Goal: Task Accomplishment & Management: Complete application form

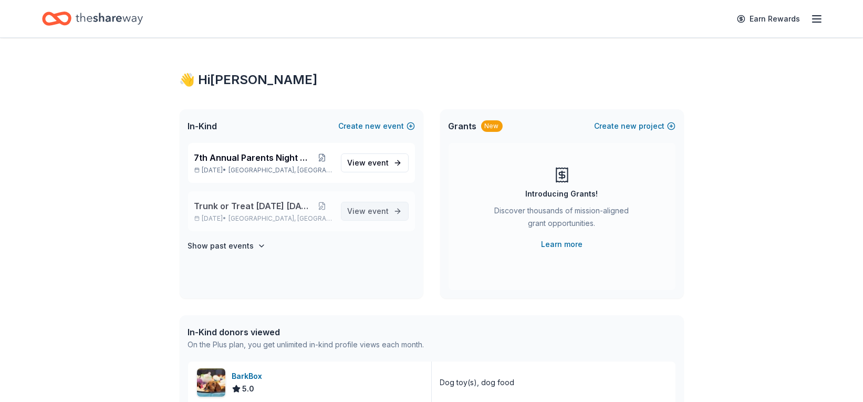
click at [371, 208] on span "event" at bounding box center [378, 210] width 21 height 9
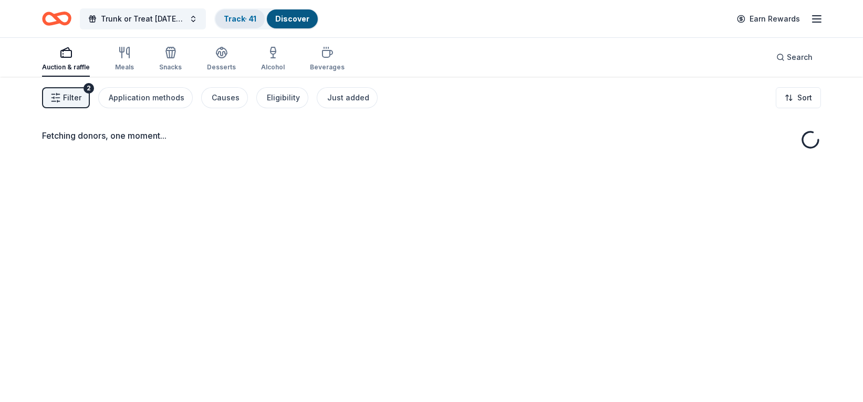
click at [234, 17] on link "Track · 41" at bounding box center [240, 18] width 33 height 9
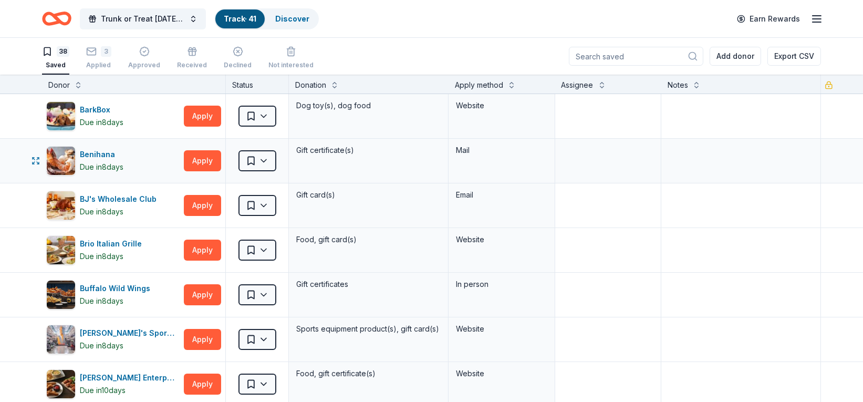
scroll to position [52, 0]
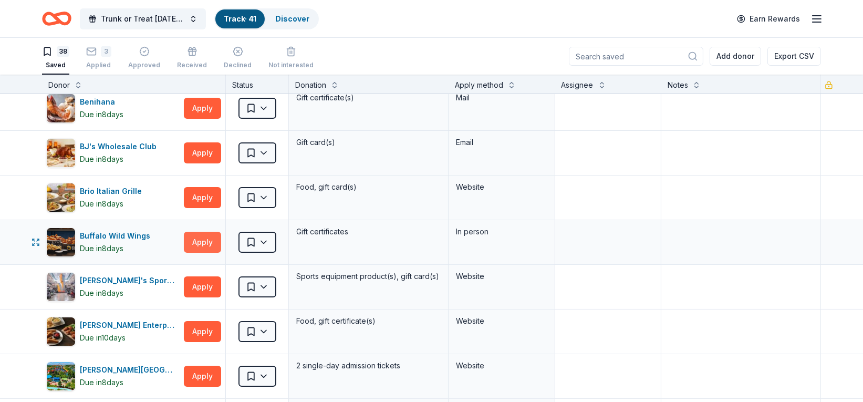
click at [209, 239] on button "Apply" at bounding box center [202, 242] width 37 height 21
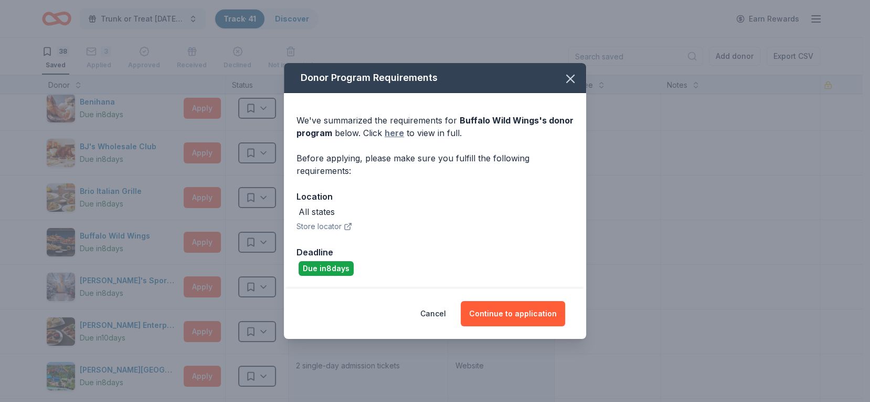
click at [398, 131] on link "here" at bounding box center [394, 133] width 19 height 13
click at [563, 71] on icon "button" at bounding box center [570, 78] width 15 height 15
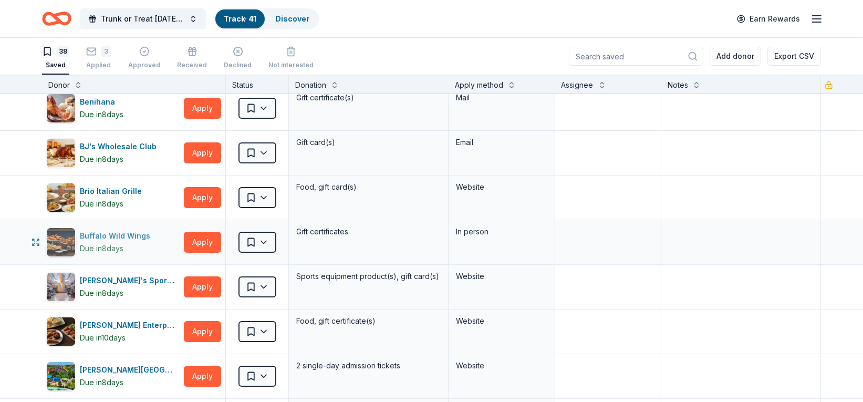
scroll to position [105, 0]
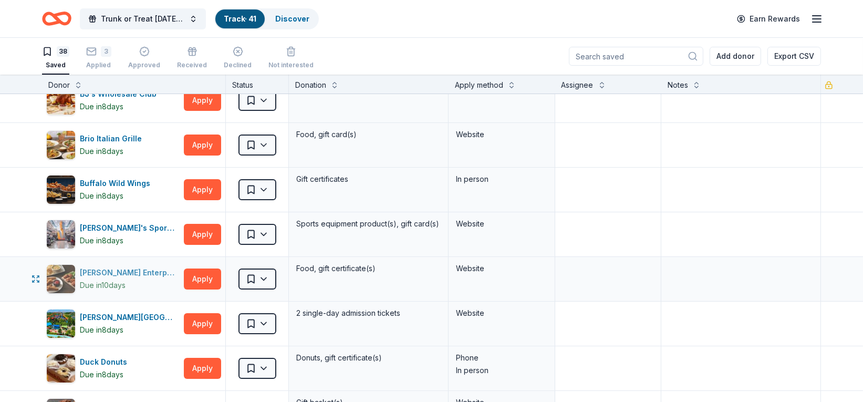
click at [113, 272] on div "[PERSON_NAME] Enterprises" at bounding box center [130, 272] width 100 height 13
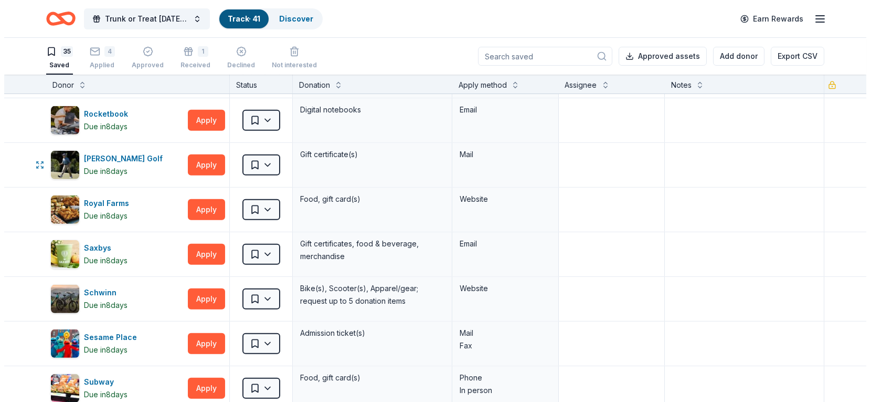
scroll to position [945, 0]
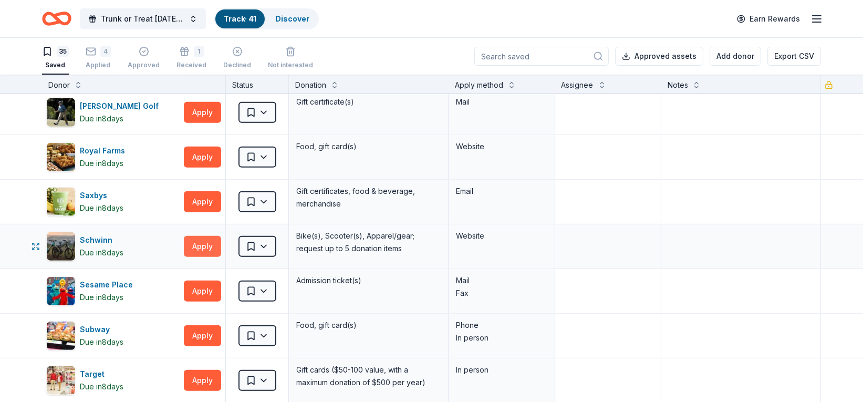
click at [208, 240] on button "Apply" at bounding box center [202, 246] width 37 height 21
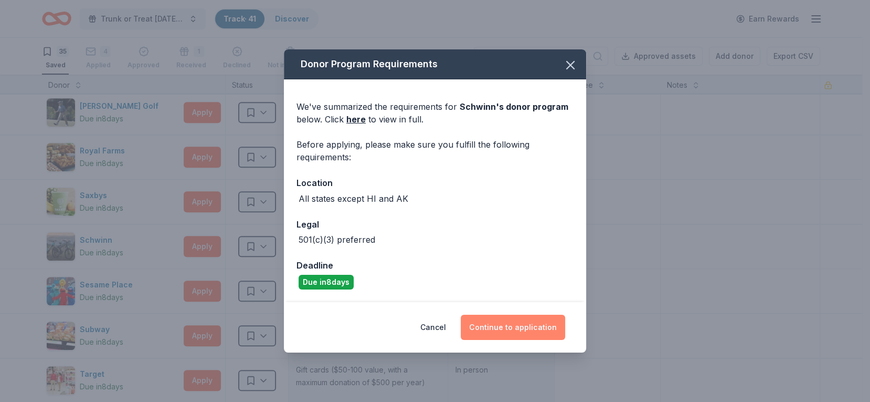
click at [512, 322] on button "Continue to application" at bounding box center [513, 326] width 104 height 25
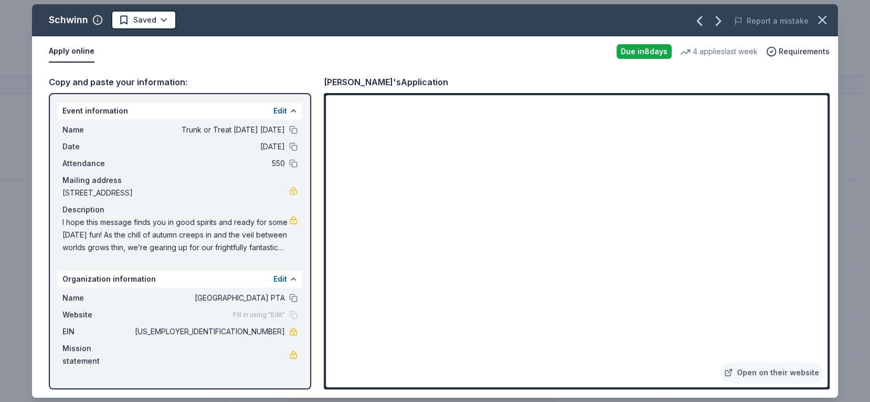
click at [289, 296] on div "Name Kingston Elementary PTA" at bounding box center [179, 297] width 235 height 13
click at [292, 298] on button at bounding box center [293, 297] width 8 height 8
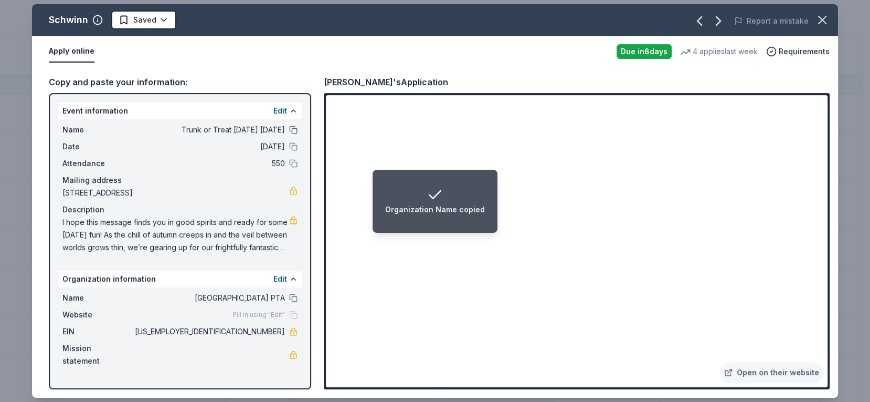
click at [289, 127] on button at bounding box center [293, 129] width 8 height 8
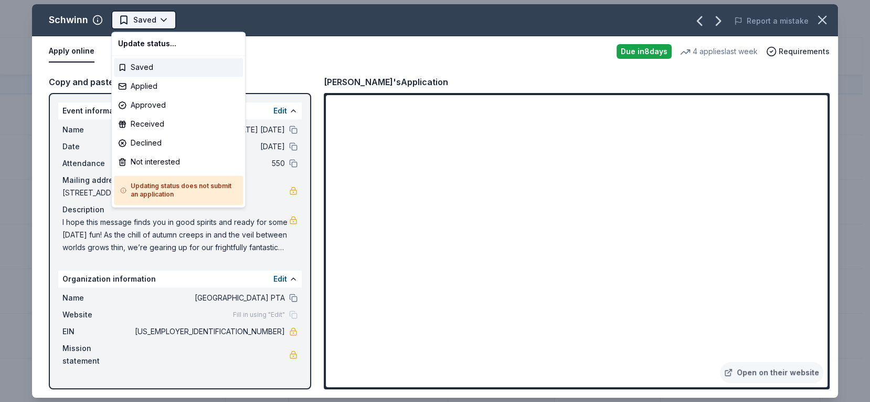
click at [149, 25] on html "Trunk or Treat Halloween Carnival Track · 41 Discover Earn Rewards 35 Saved 4 A…" at bounding box center [435, 201] width 870 height 402
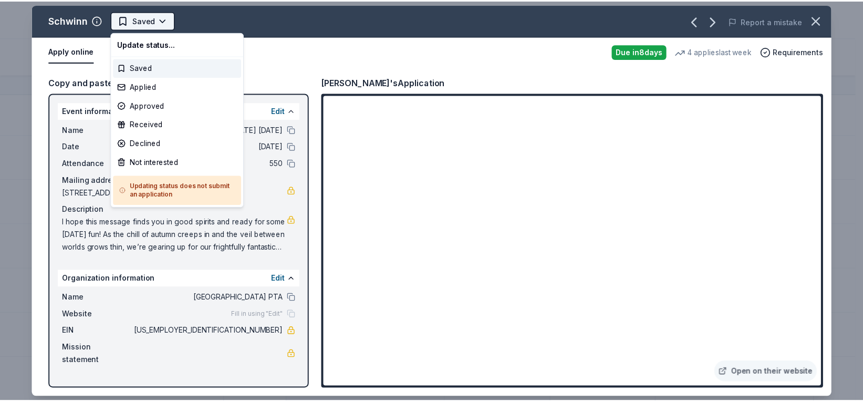
scroll to position [0, 0]
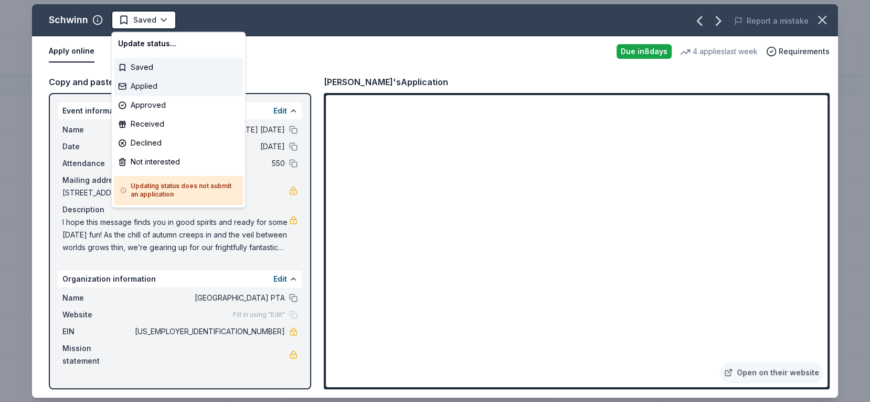
click at [145, 82] on div "Applied" at bounding box center [178, 86] width 129 height 19
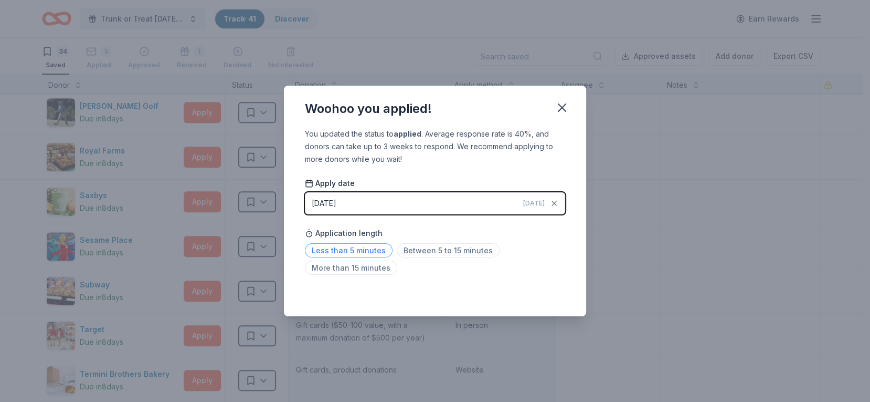
click at [346, 246] on span "Less than 5 minutes" at bounding box center [349, 250] width 88 height 14
click at [529, 293] on div "Saved" at bounding box center [435, 293] width 260 height 13
click at [559, 104] on icon "button" at bounding box center [562, 107] width 7 height 7
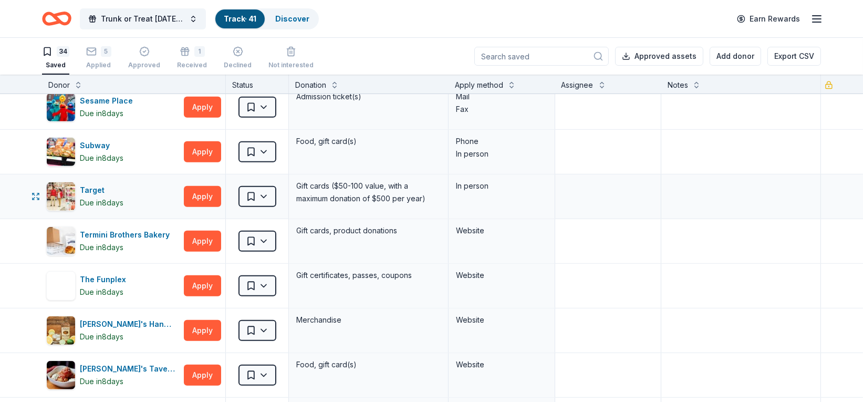
scroll to position [1102, 0]
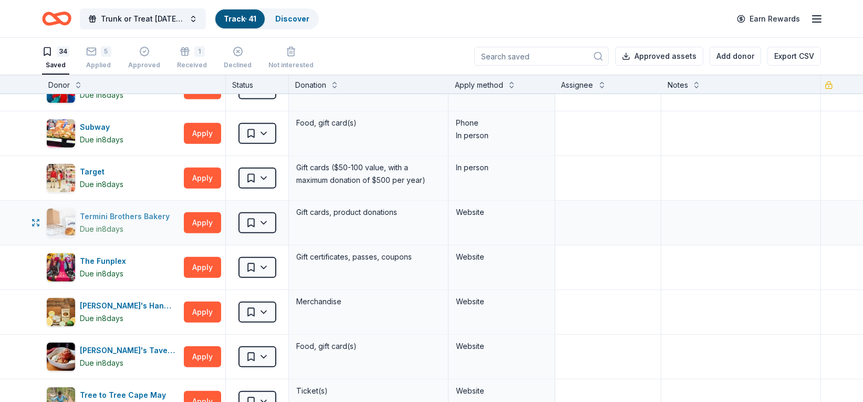
click at [157, 210] on div "Termini Brothers Bakery" at bounding box center [127, 216] width 94 height 13
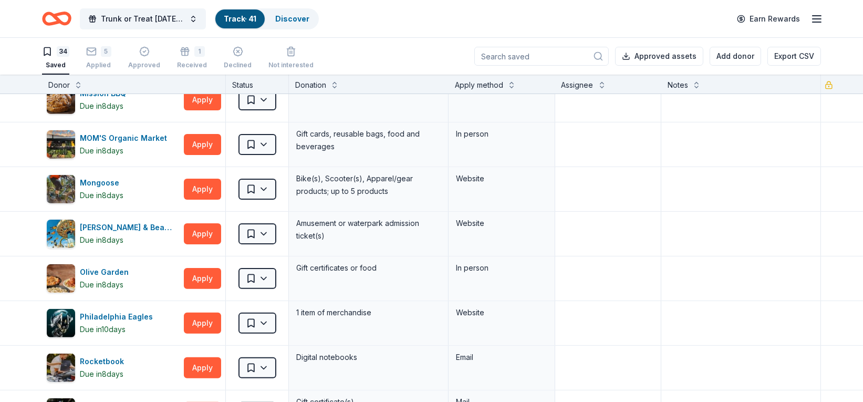
scroll to position [472, 0]
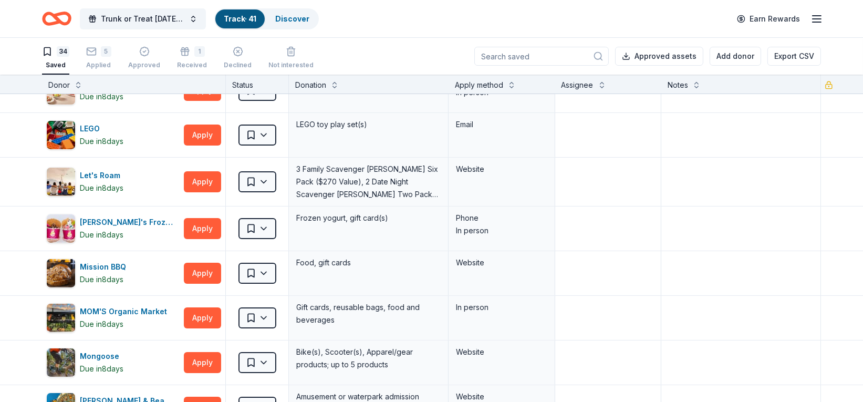
click at [51, 16] on icon "Home" at bounding box center [56, 18] width 29 height 25
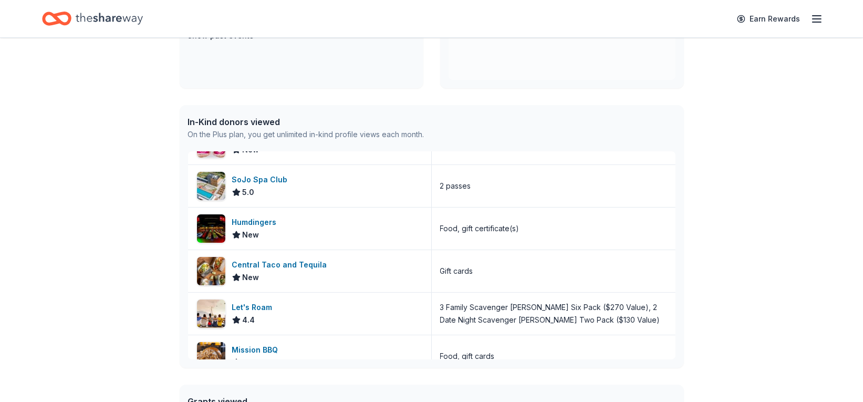
scroll to position [622, 0]
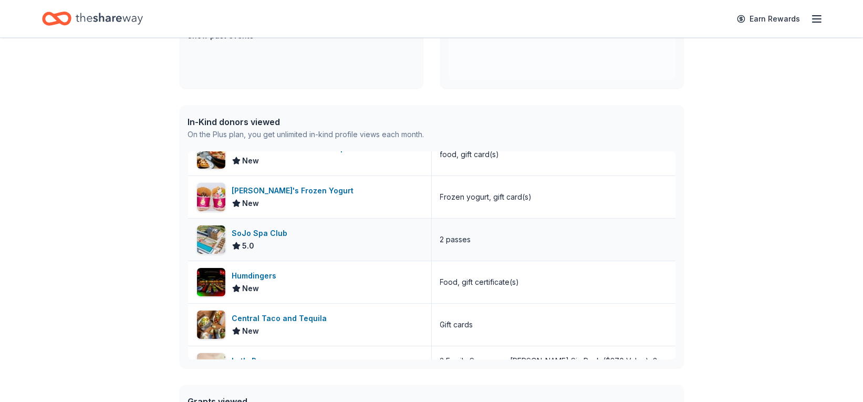
click at [267, 233] on div "SoJo Spa Club" at bounding box center [262, 233] width 60 height 13
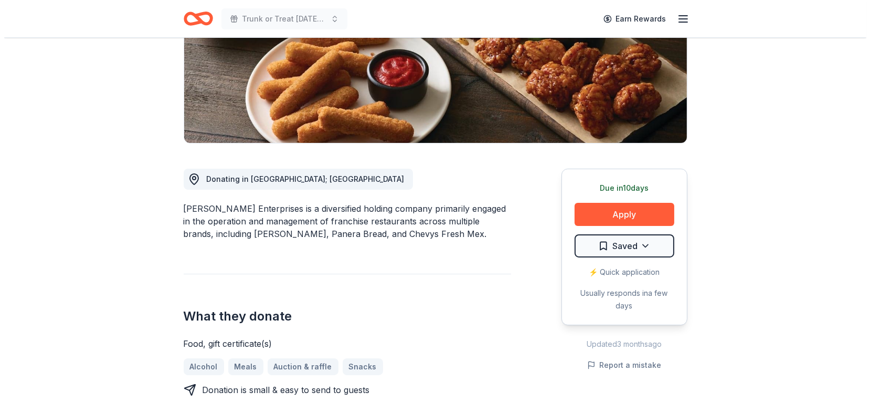
scroll to position [157, 0]
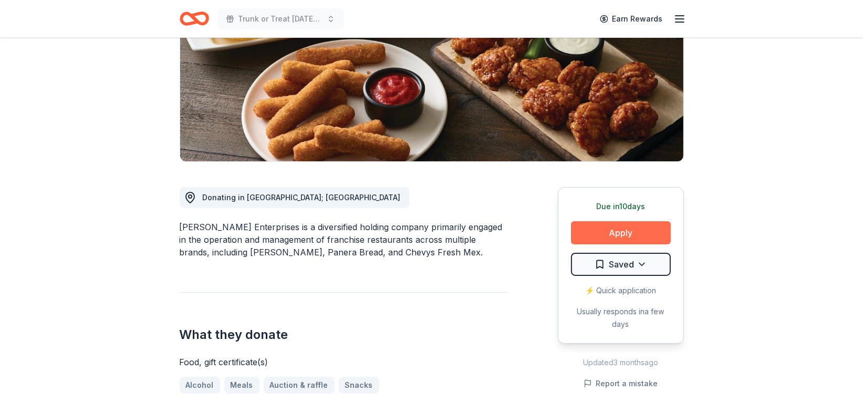
click at [619, 236] on button "Apply" at bounding box center [621, 232] width 100 height 23
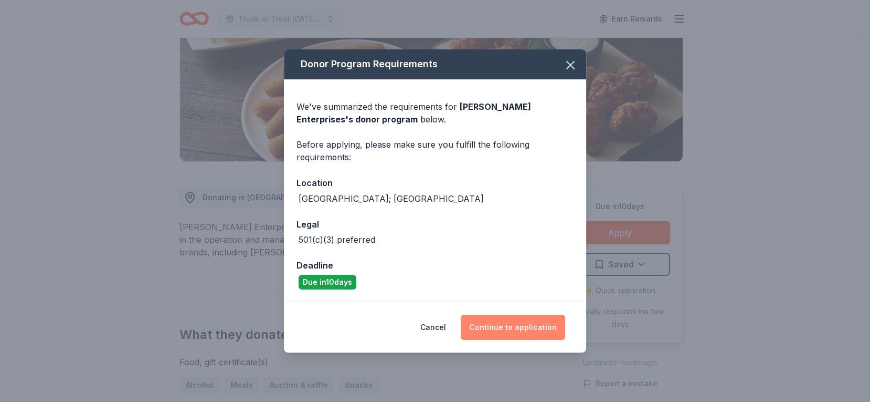
click at [517, 325] on button "Continue to application" at bounding box center [513, 326] width 104 height 25
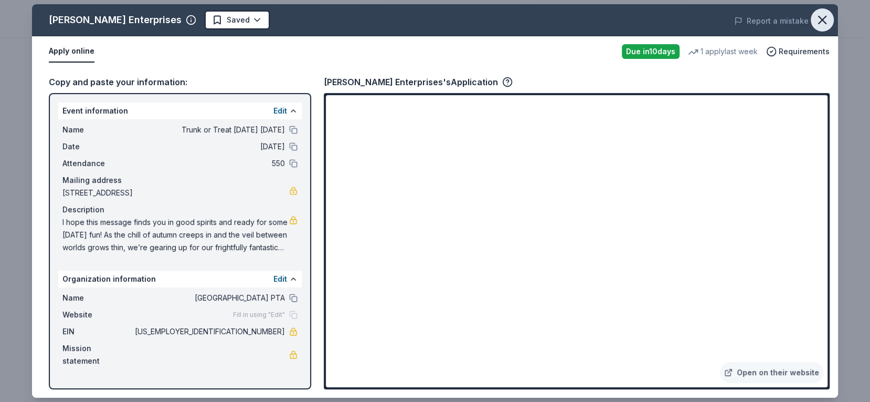
click at [817, 17] on icon "button" at bounding box center [822, 20] width 15 height 15
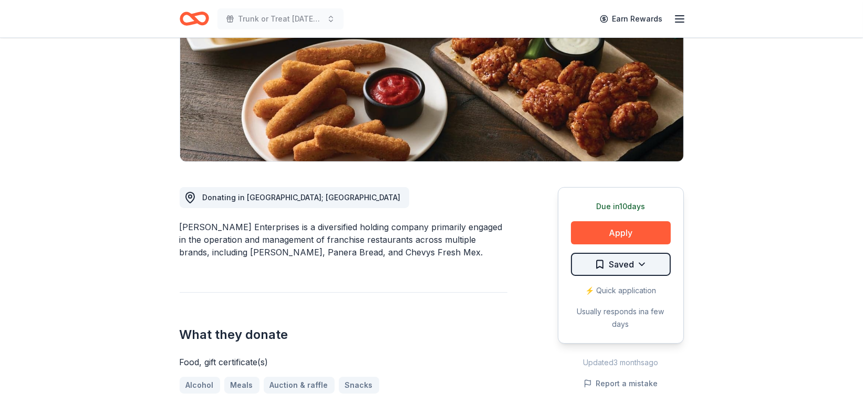
click at [626, 244] on html "Trunk or Treat [DATE] [DATE] Earn Rewards Due [DATE] Share [PERSON_NAME] Enterp…" at bounding box center [431, 44] width 863 height 402
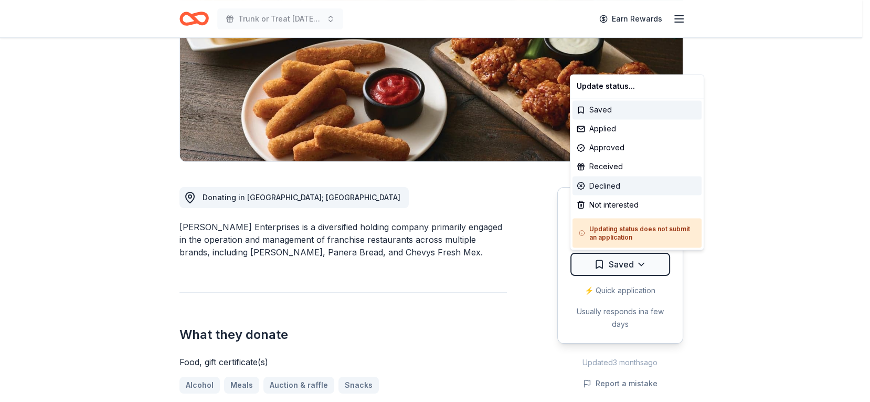
click at [609, 187] on div "Declined" at bounding box center [637, 185] width 129 height 19
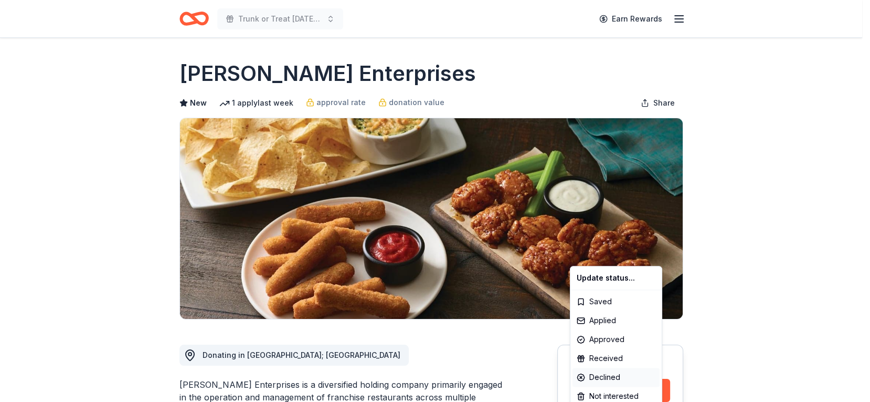
scroll to position [0, 0]
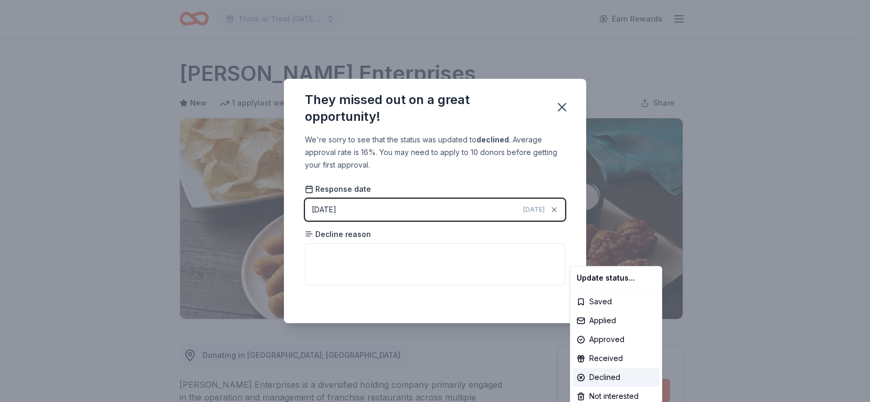
click at [366, 255] on html "Trunk or Treat [DATE] [DATE] Earn Rewards Due [DATE] Share [PERSON_NAME] Enterp…" at bounding box center [435, 201] width 870 height 402
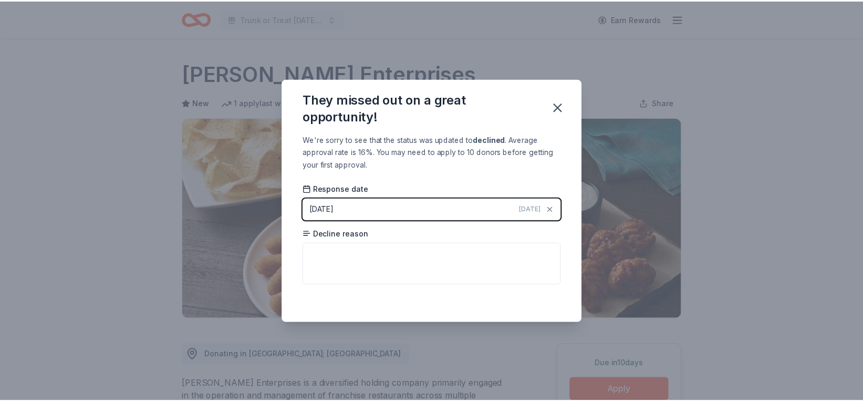
scroll to position [220, 0]
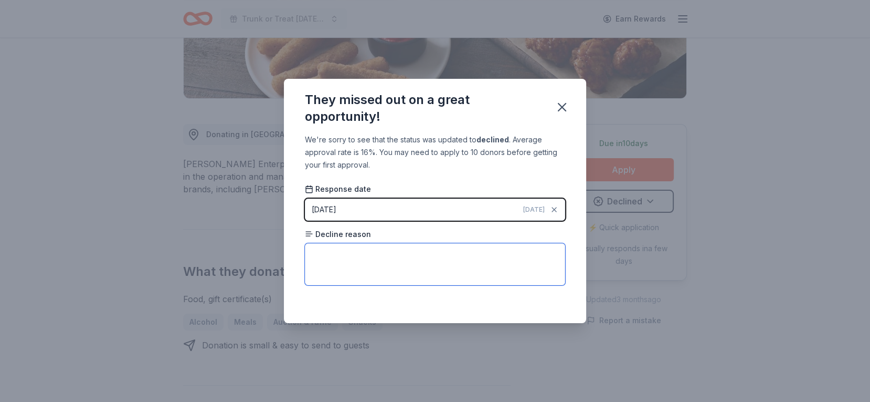
click at [365, 255] on textarea at bounding box center [435, 264] width 260 height 42
type textarea "Not associated with NJ Stores"
click at [534, 173] on div "We're sorry to see that the status was updated to declined . Average approval r…" at bounding box center [435, 228] width 302 height 190
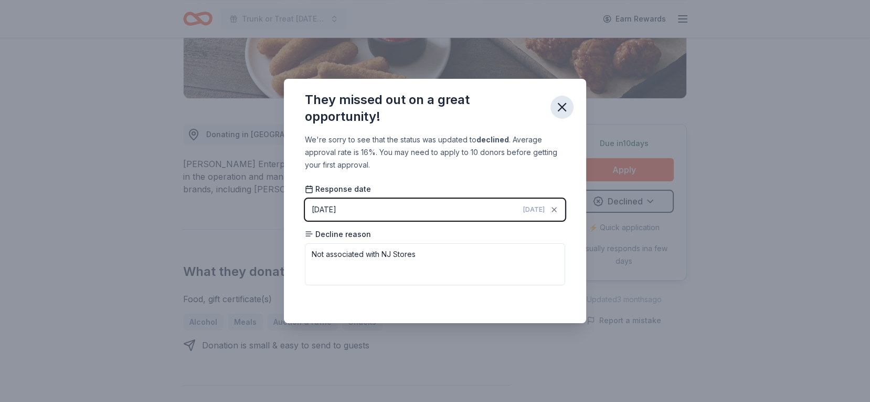
click at [559, 104] on icon "button" at bounding box center [562, 107] width 15 height 15
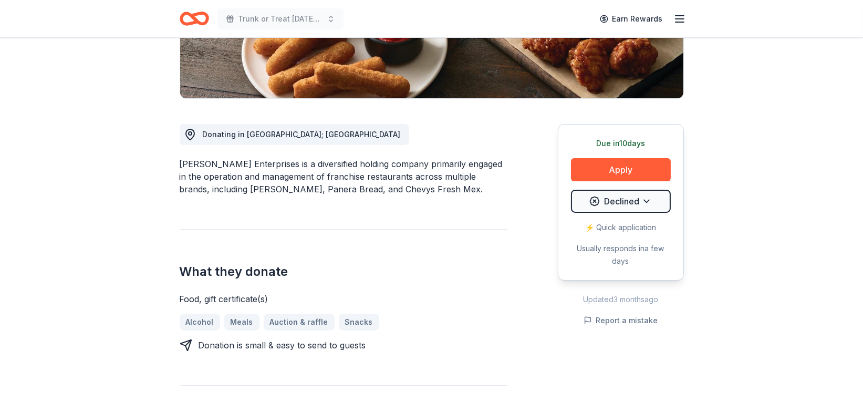
click at [184, 22] on icon "Home" at bounding box center [189, 18] width 16 height 10
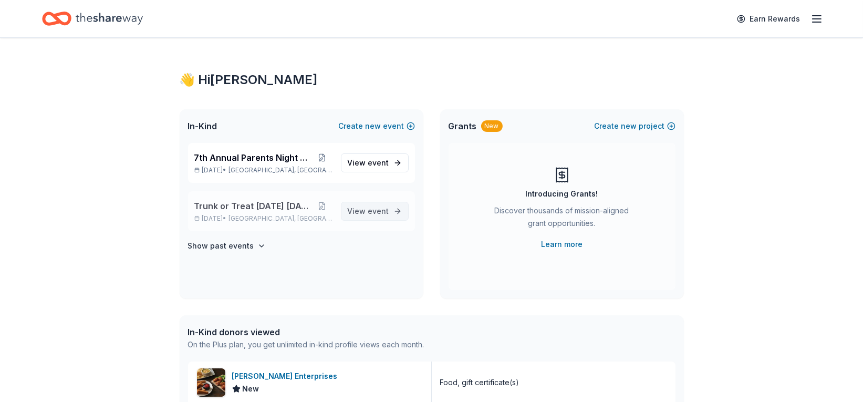
click at [375, 213] on span "event" at bounding box center [378, 210] width 21 height 9
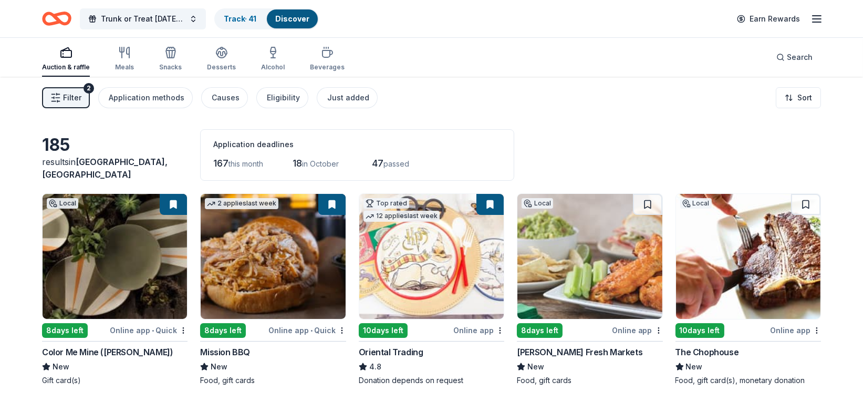
click at [62, 99] on button "Filter 2" at bounding box center [66, 97] width 48 height 21
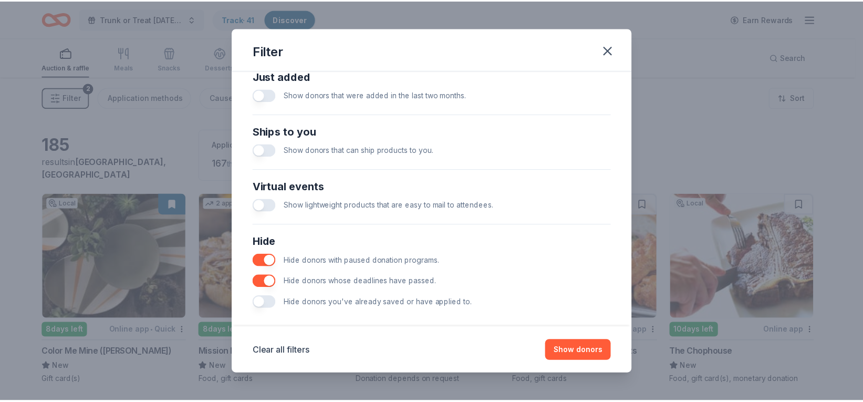
scroll to position [433, 0]
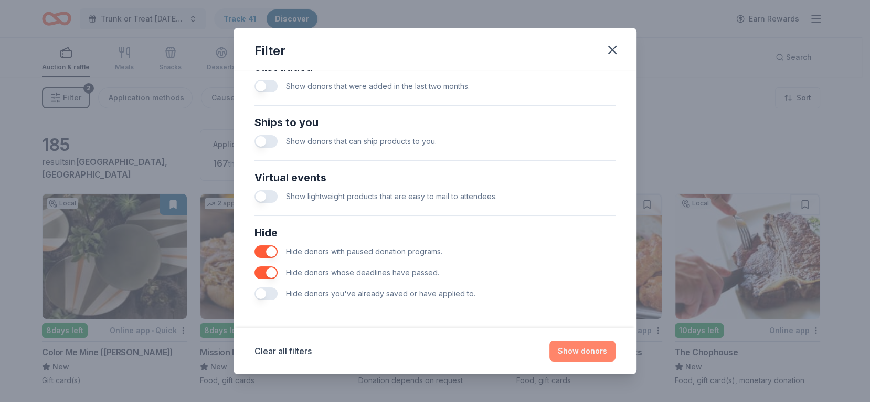
click at [582, 352] on button "Show donors" at bounding box center [583, 350] width 66 height 21
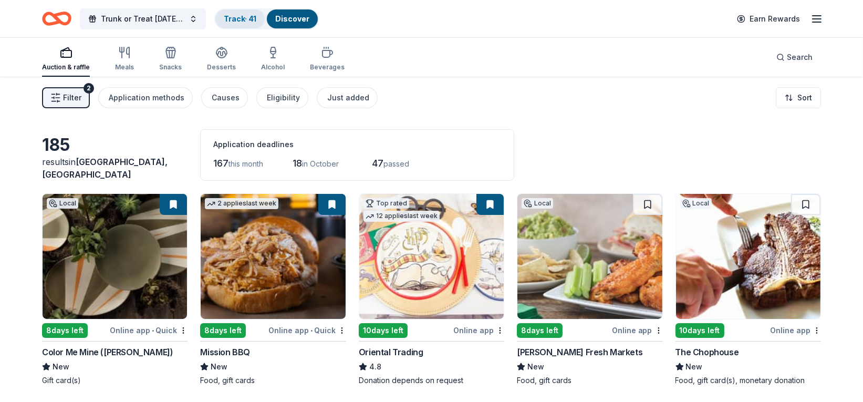
click at [243, 15] on link "Track · 41" at bounding box center [240, 18] width 33 height 9
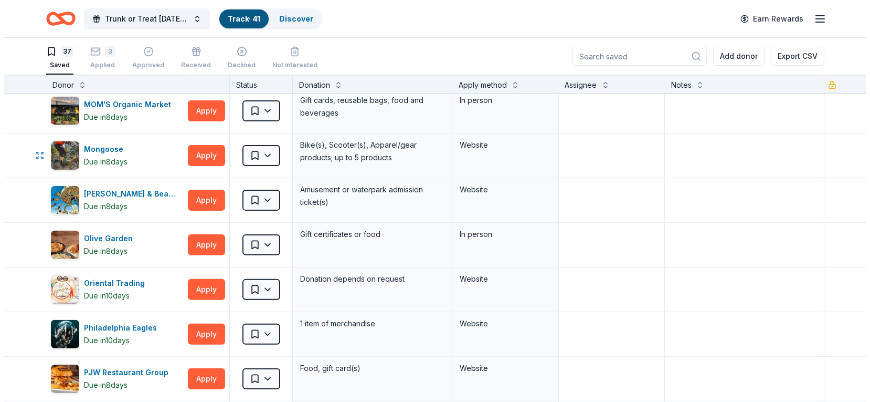
scroll to position [682, 0]
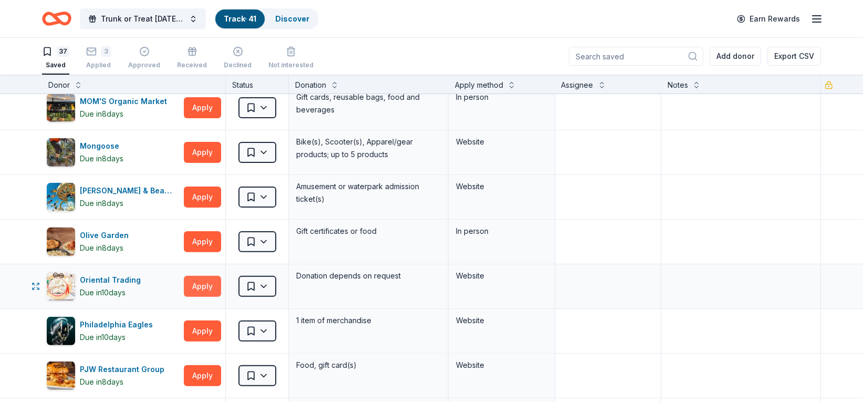
click at [196, 289] on button "Apply" at bounding box center [202, 286] width 37 height 21
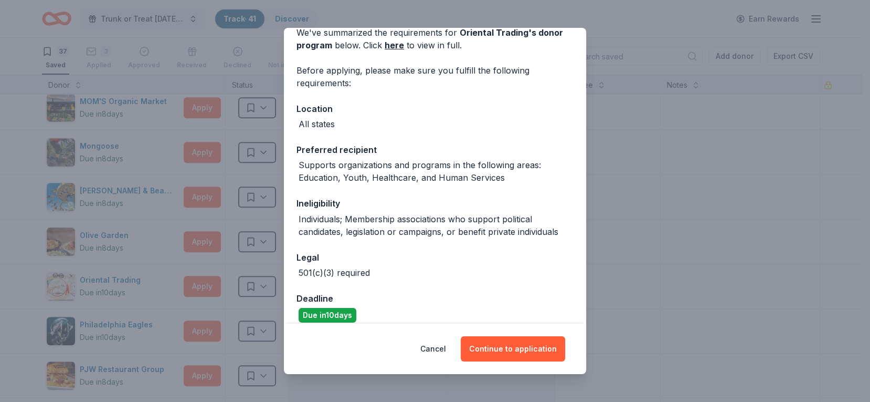
scroll to position [63, 0]
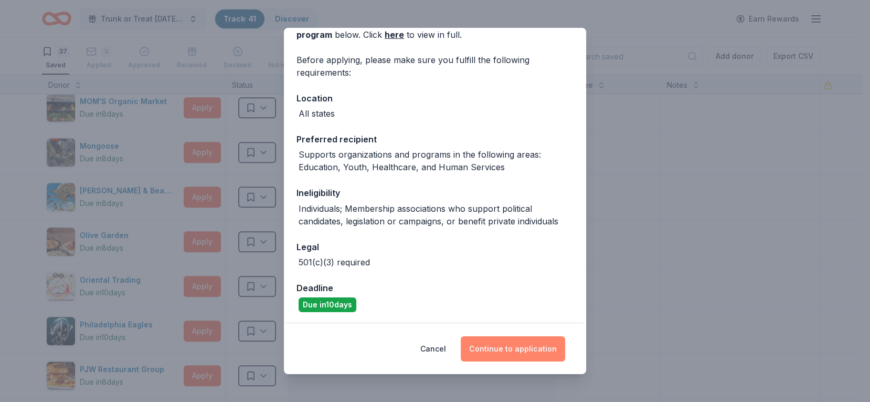
click at [497, 343] on button "Continue to application" at bounding box center [513, 348] width 104 height 25
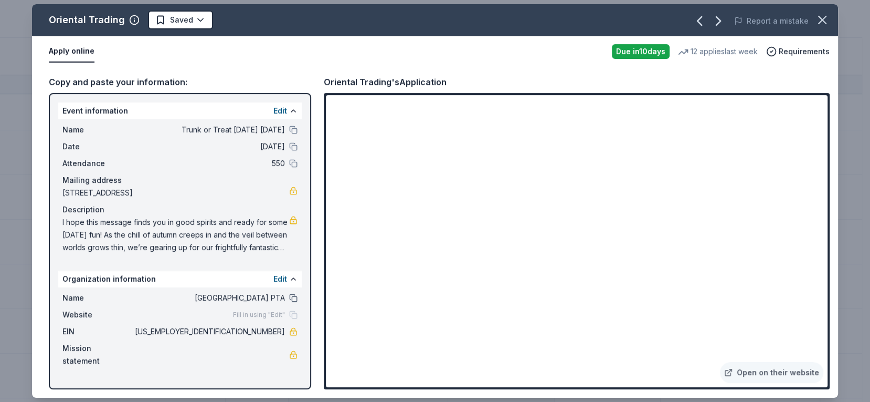
click at [295, 299] on button at bounding box center [293, 297] width 8 height 8
click at [187, 15] on html "10% Trunk or Treat [DATE] [DATE] Track · 41 Discover Earn Rewards 37 Saved 3 Ap…" at bounding box center [435, 201] width 870 height 402
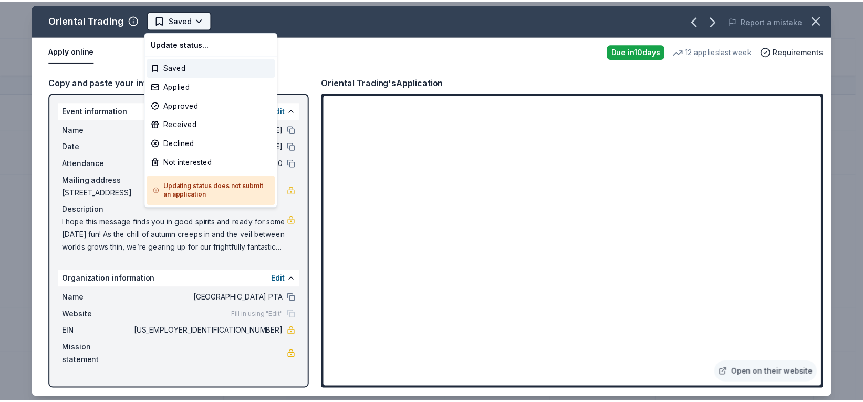
scroll to position [0, 0]
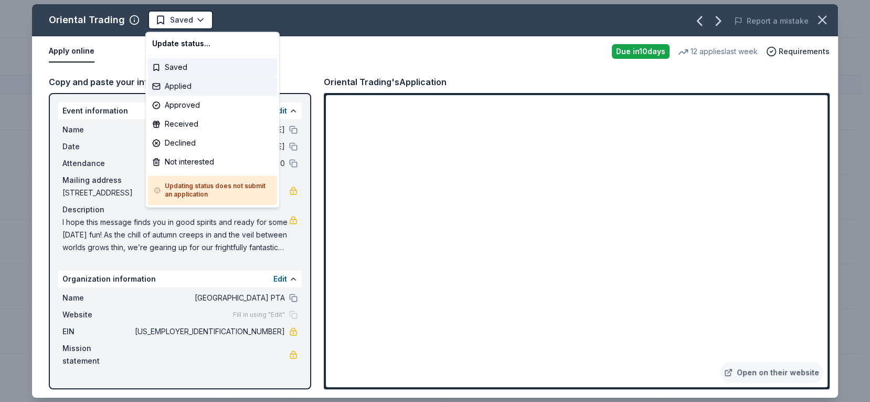
click at [185, 87] on div "Applied" at bounding box center [212, 86] width 129 height 19
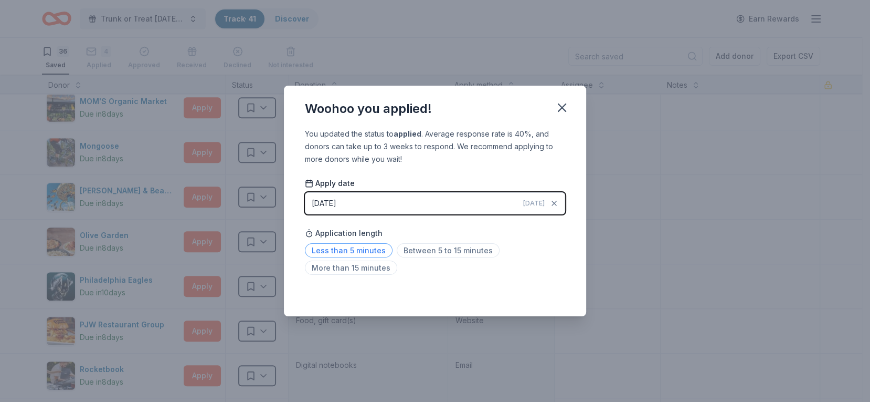
click at [339, 247] on span "Less than 5 minutes" at bounding box center [349, 250] width 88 height 14
click at [565, 107] on icon "button" at bounding box center [562, 107] width 15 height 15
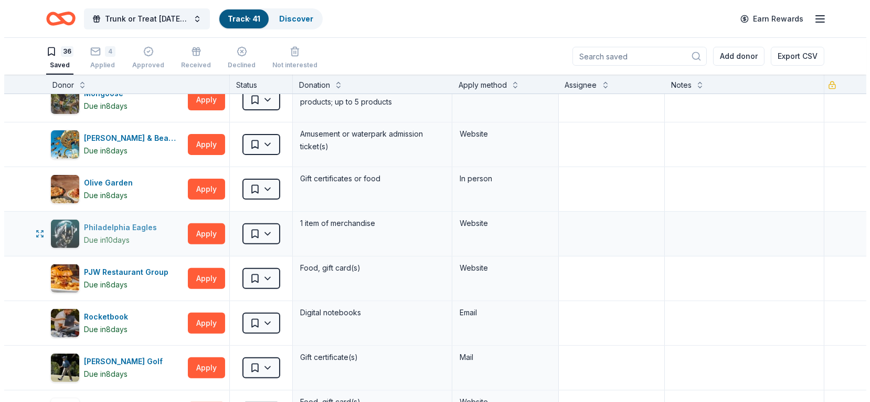
scroll to position [787, 0]
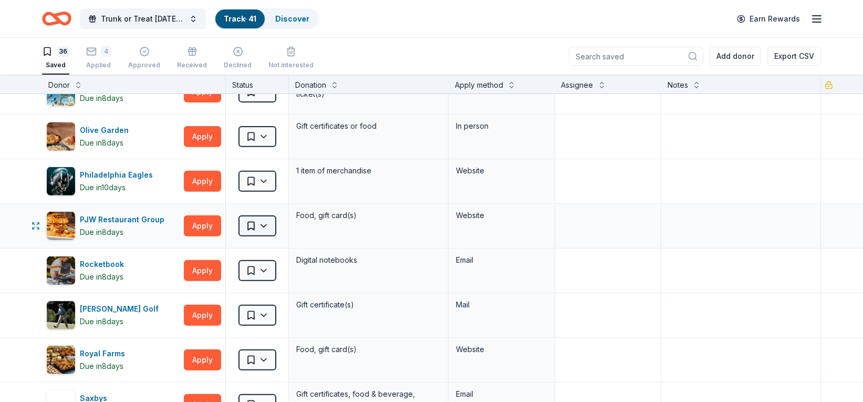
click at [251, 221] on html "10% Trunk or Treat [DATE] [DATE] Track · 41 Discover Earn Rewards 36 Saved 4 Ap…" at bounding box center [431, 201] width 863 height 402
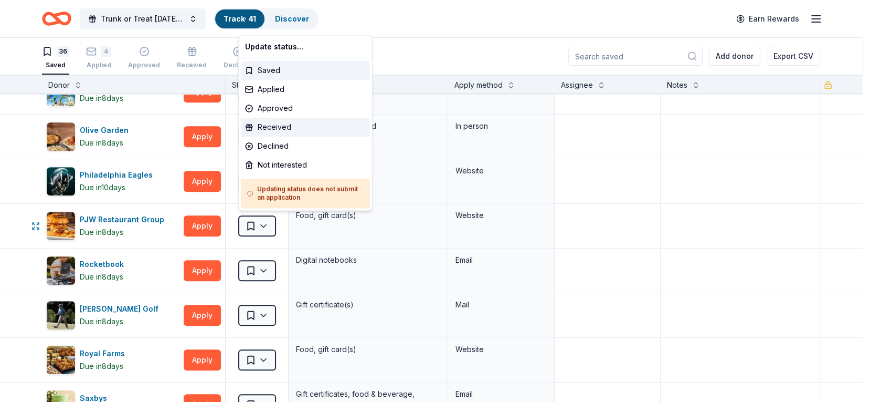
click at [267, 127] on div "Received" at bounding box center [305, 127] width 129 height 19
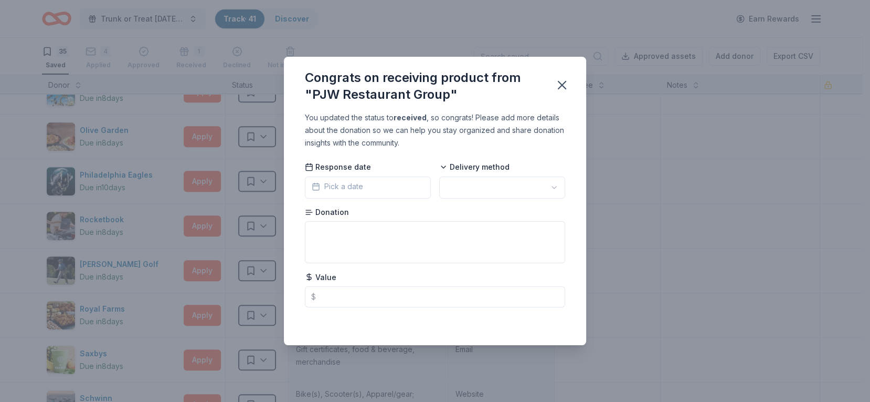
click at [342, 180] on span "Pick a date" at bounding box center [337, 186] width 51 height 13
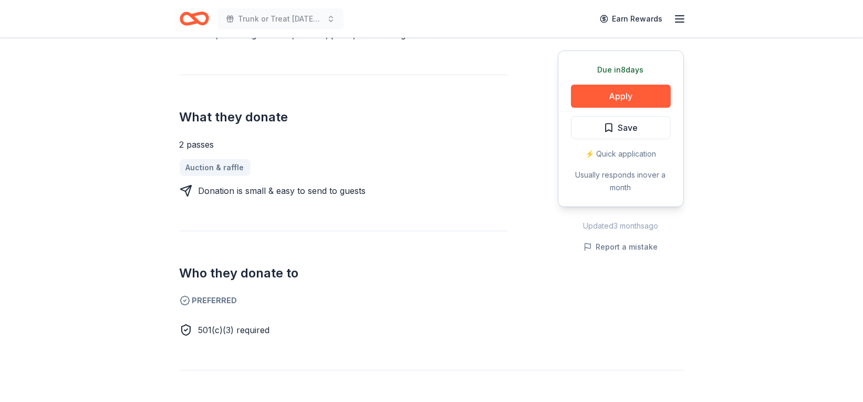
scroll to position [262, 0]
